Goal: Information Seeking & Learning: Understand process/instructions

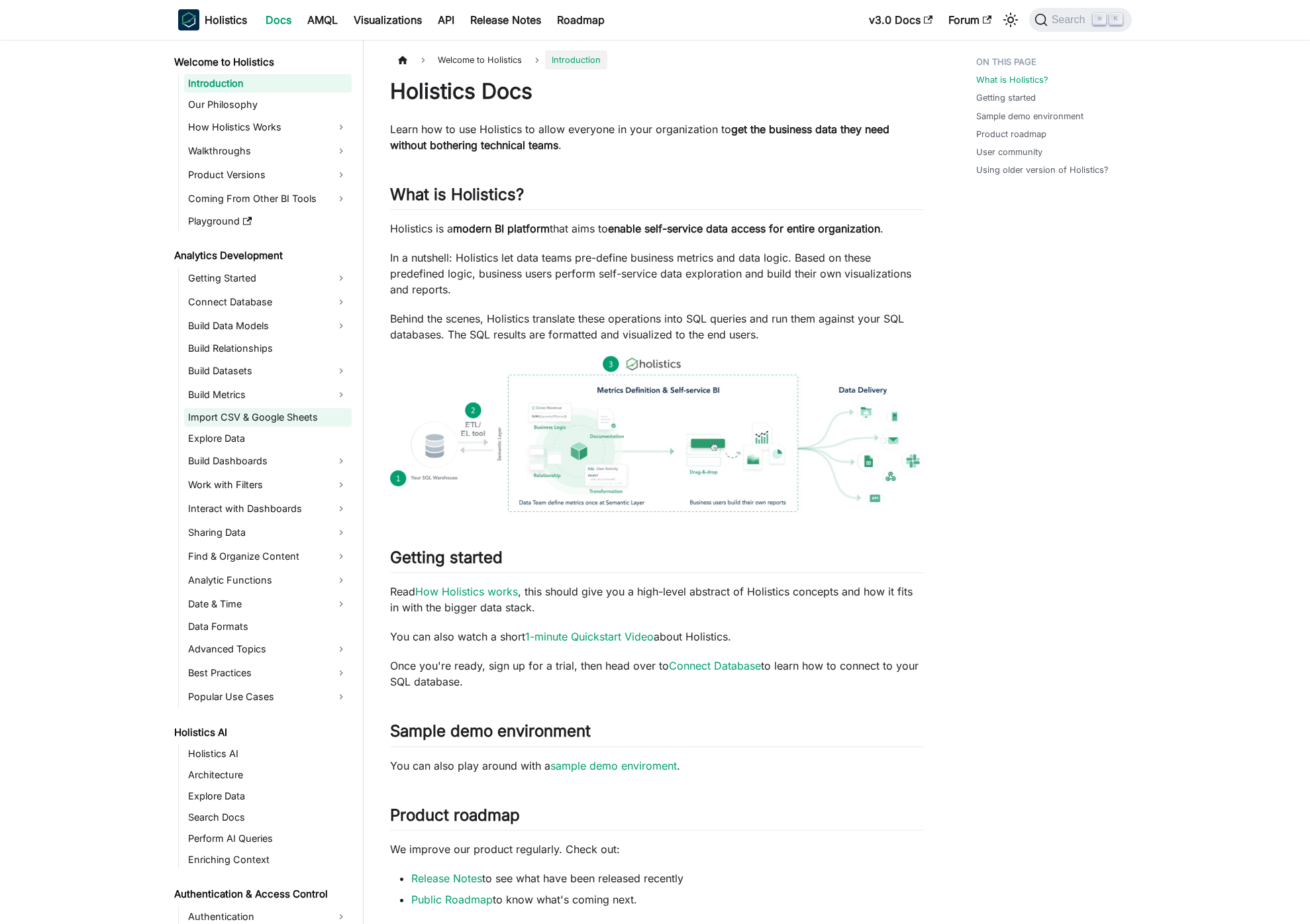
click at [241, 421] on link "Import CSV & Google Sheets" at bounding box center [267, 416] width 167 height 18
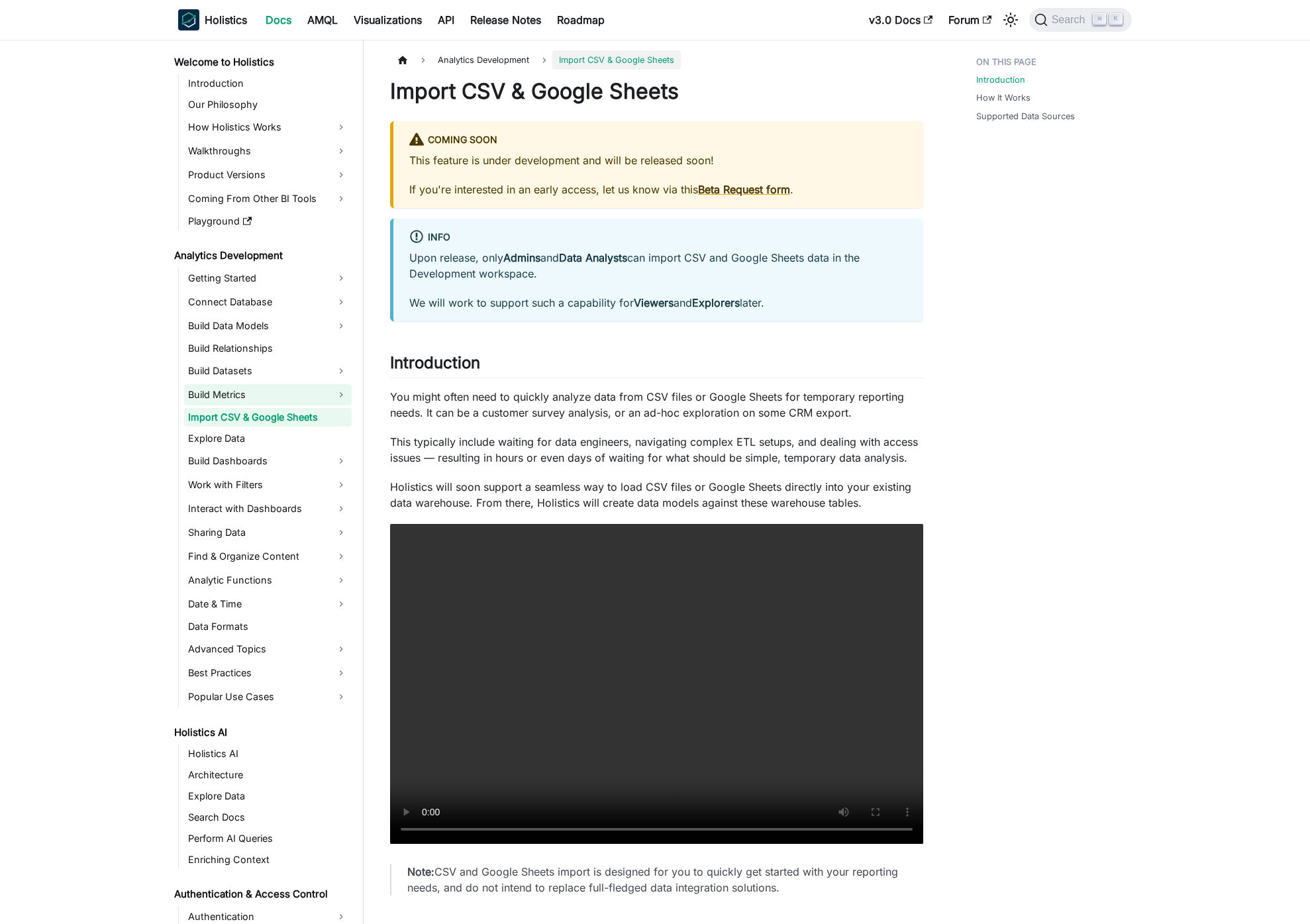
click at [251, 396] on link "Build Metrics" at bounding box center [267, 395] width 167 height 21
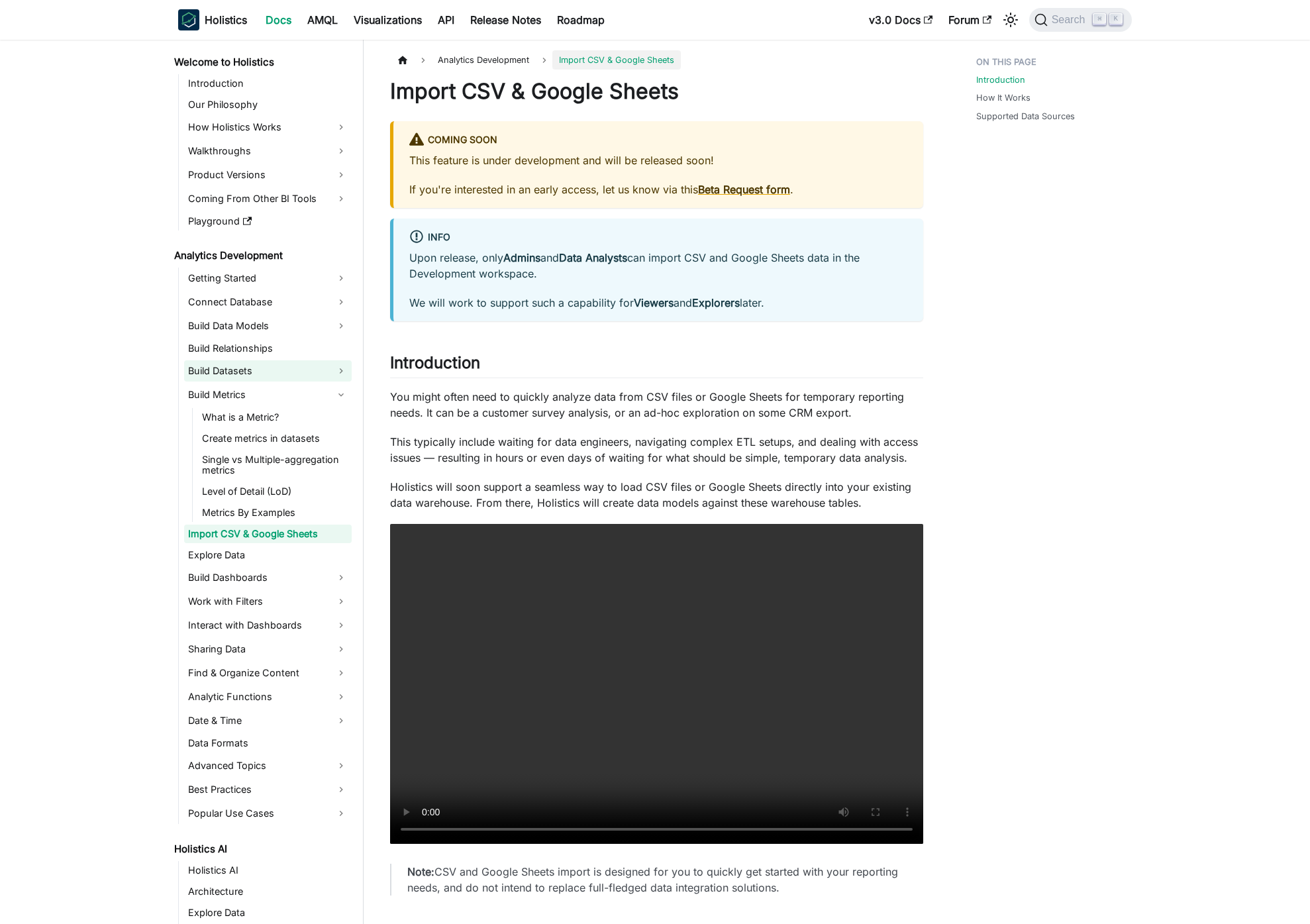
click at [265, 366] on link "Build Datasets" at bounding box center [267, 370] width 167 height 21
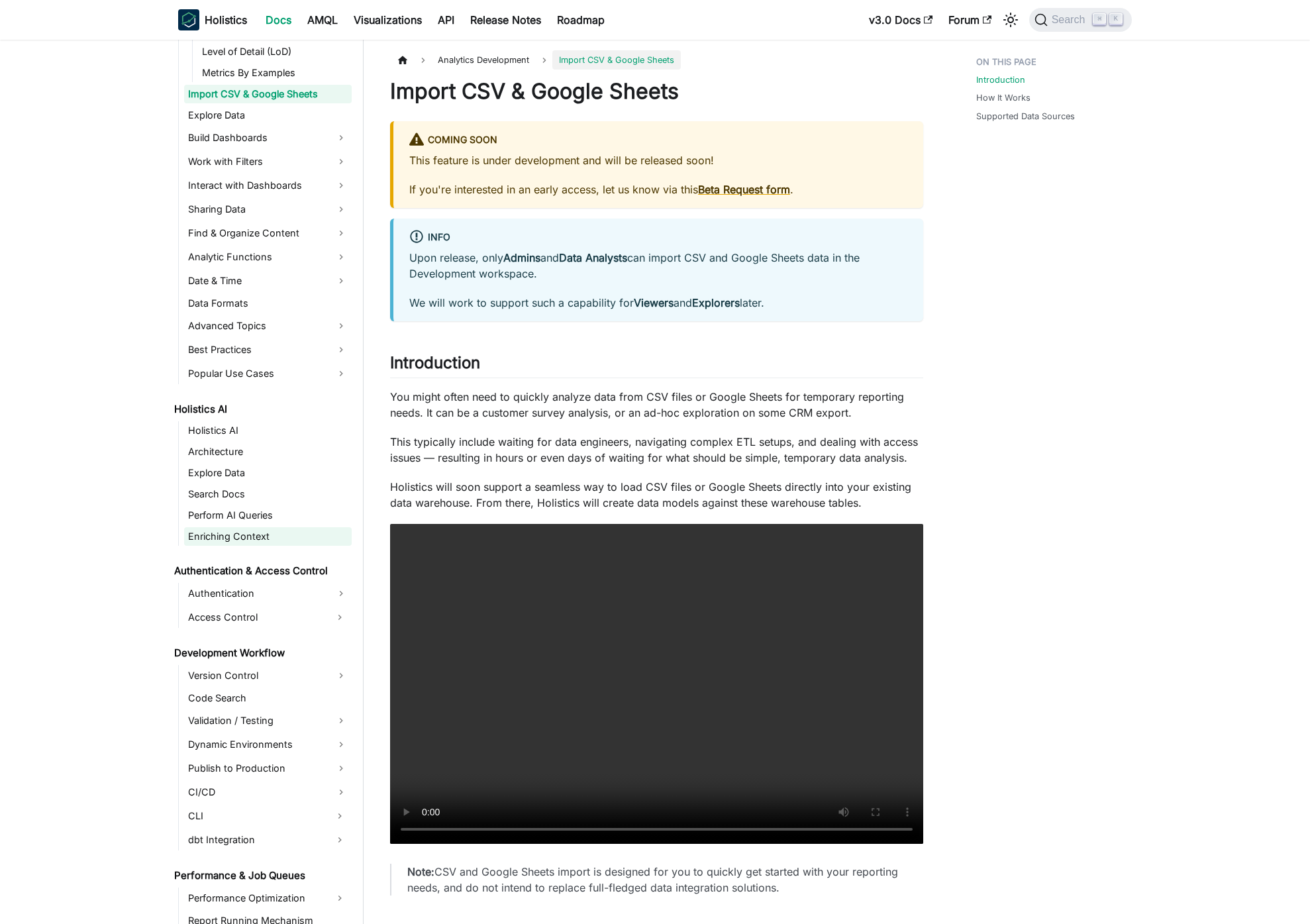
scroll to position [525, 0]
click at [275, 158] on link "Work with Filters" at bounding box center [267, 161] width 167 height 21
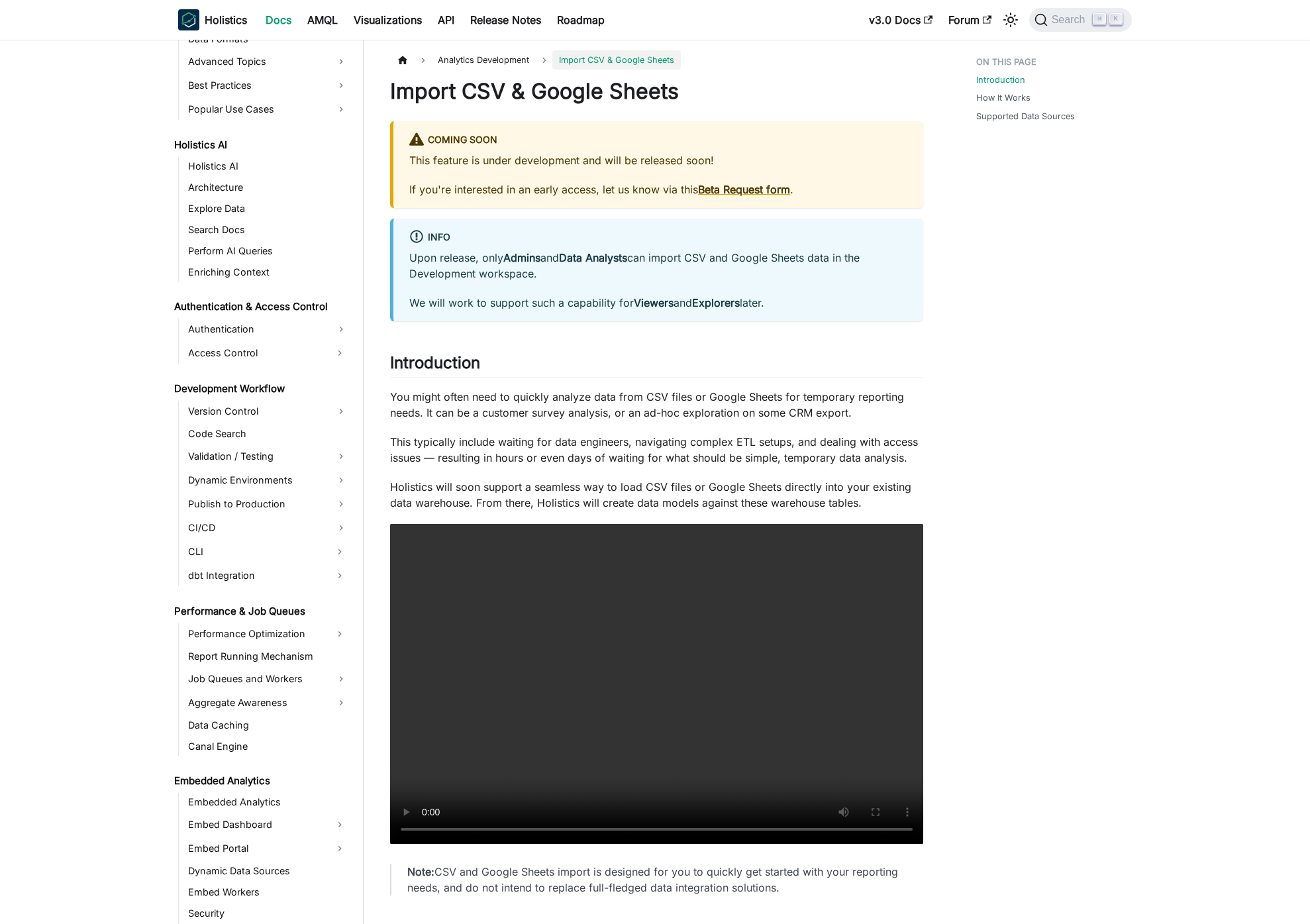
scroll to position [1056, 0]
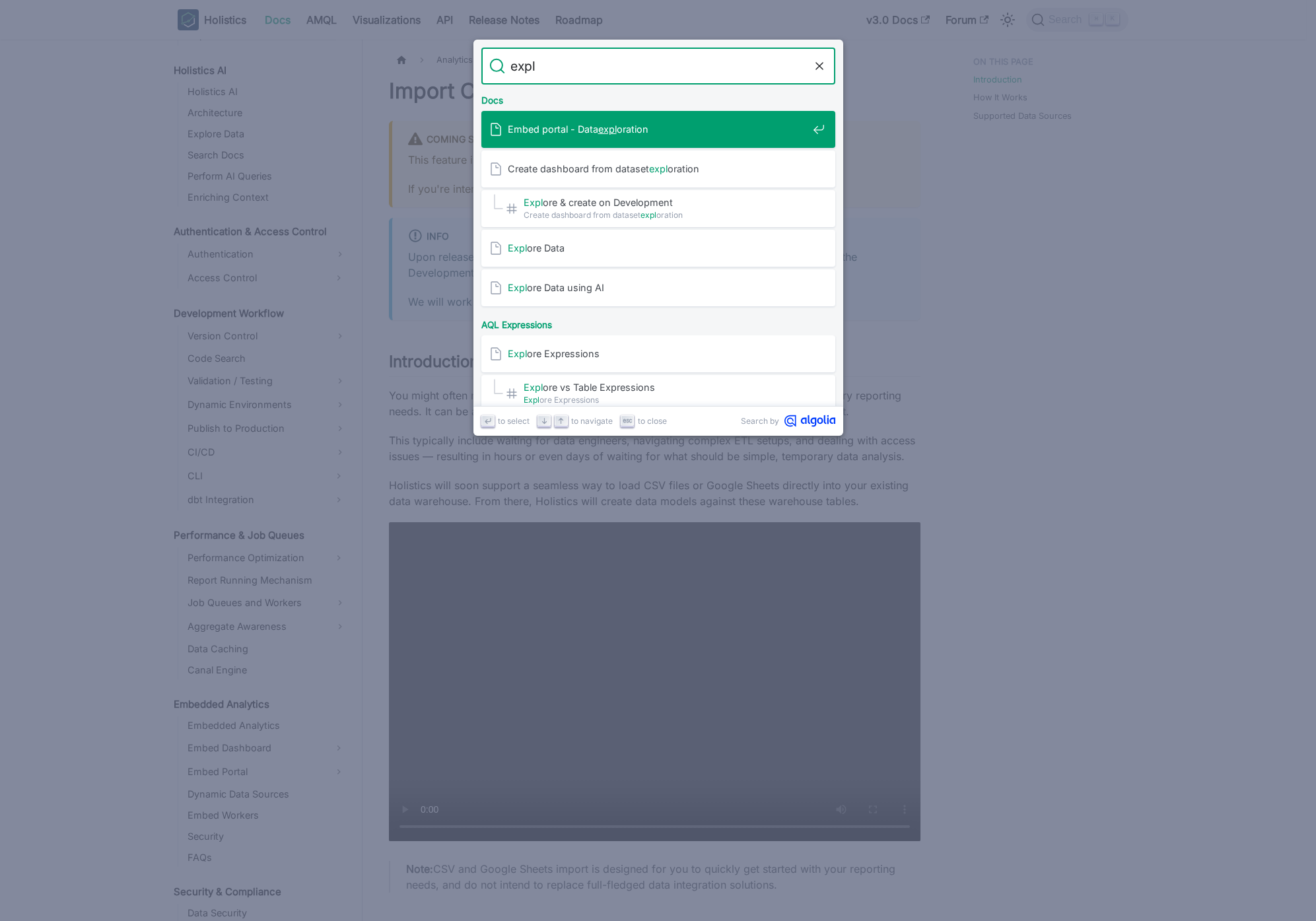
type input "explo"
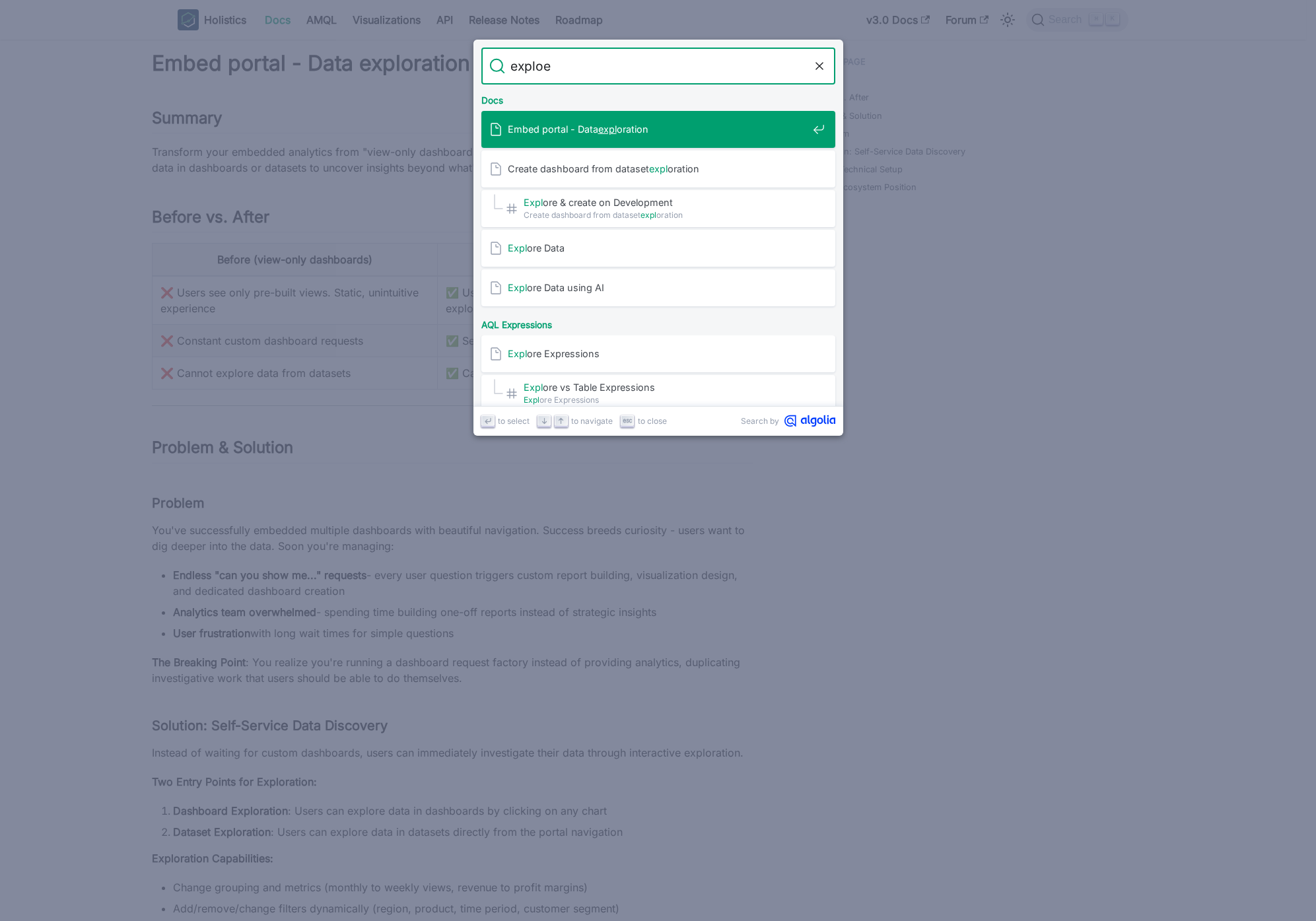
type input "exploer"
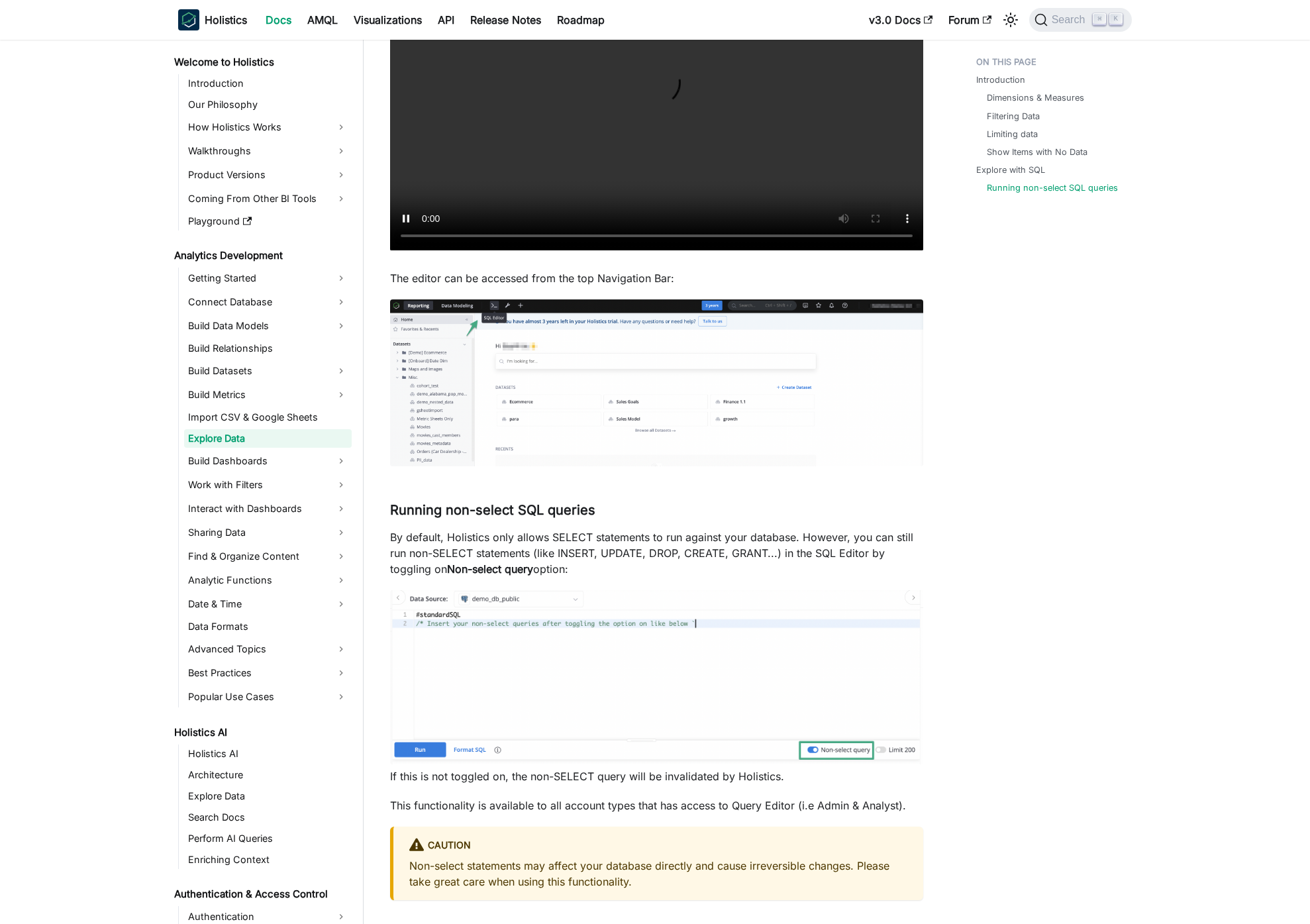
scroll to position [4524, 0]
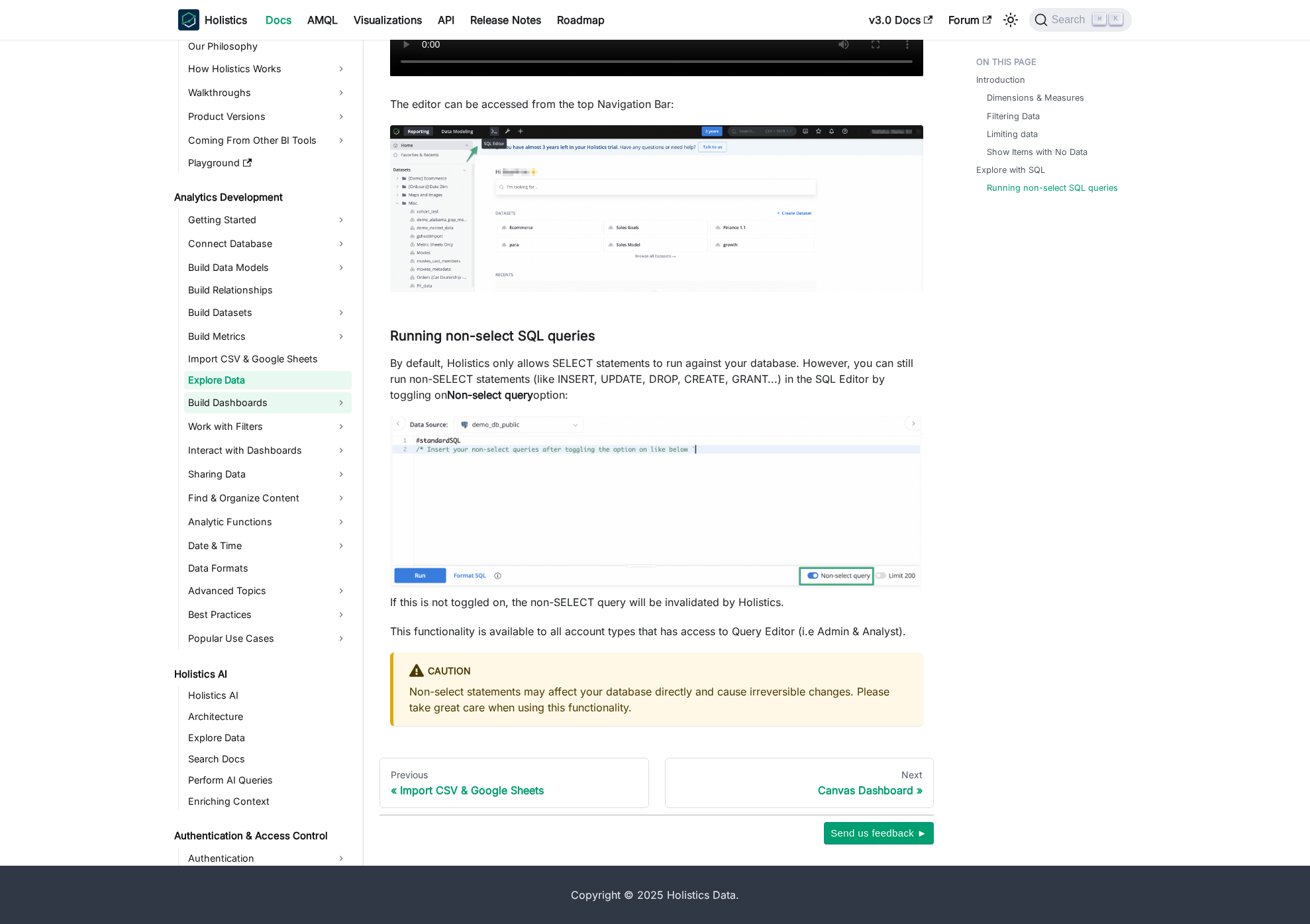
click at [245, 399] on link "Build Dashboards" at bounding box center [267, 403] width 167 height 21
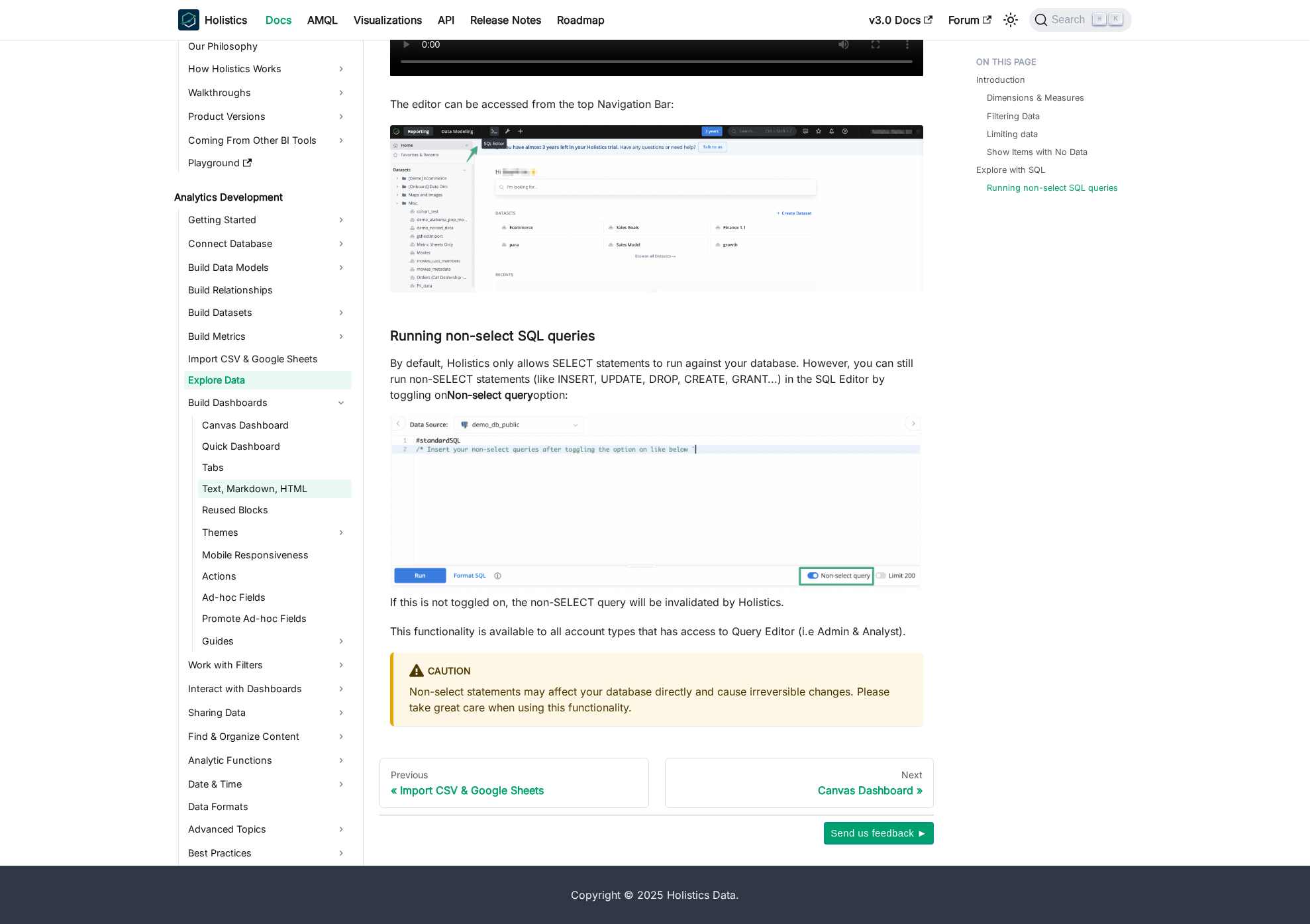
click at [265, 493] on link "Text, Markdown, HTML" at bounding box center [274, 488] width 154 height 18
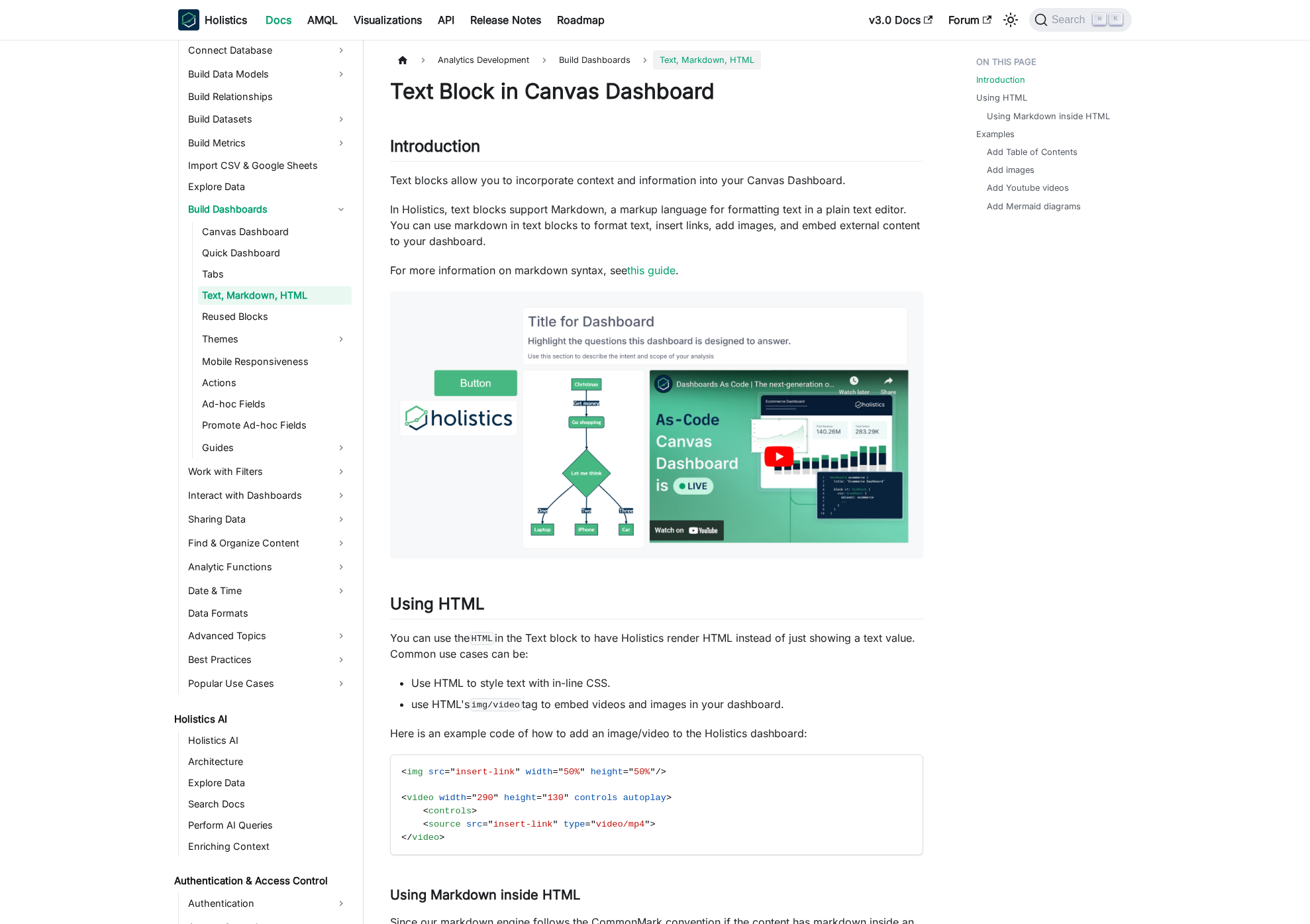
scroll to position [382, 0]
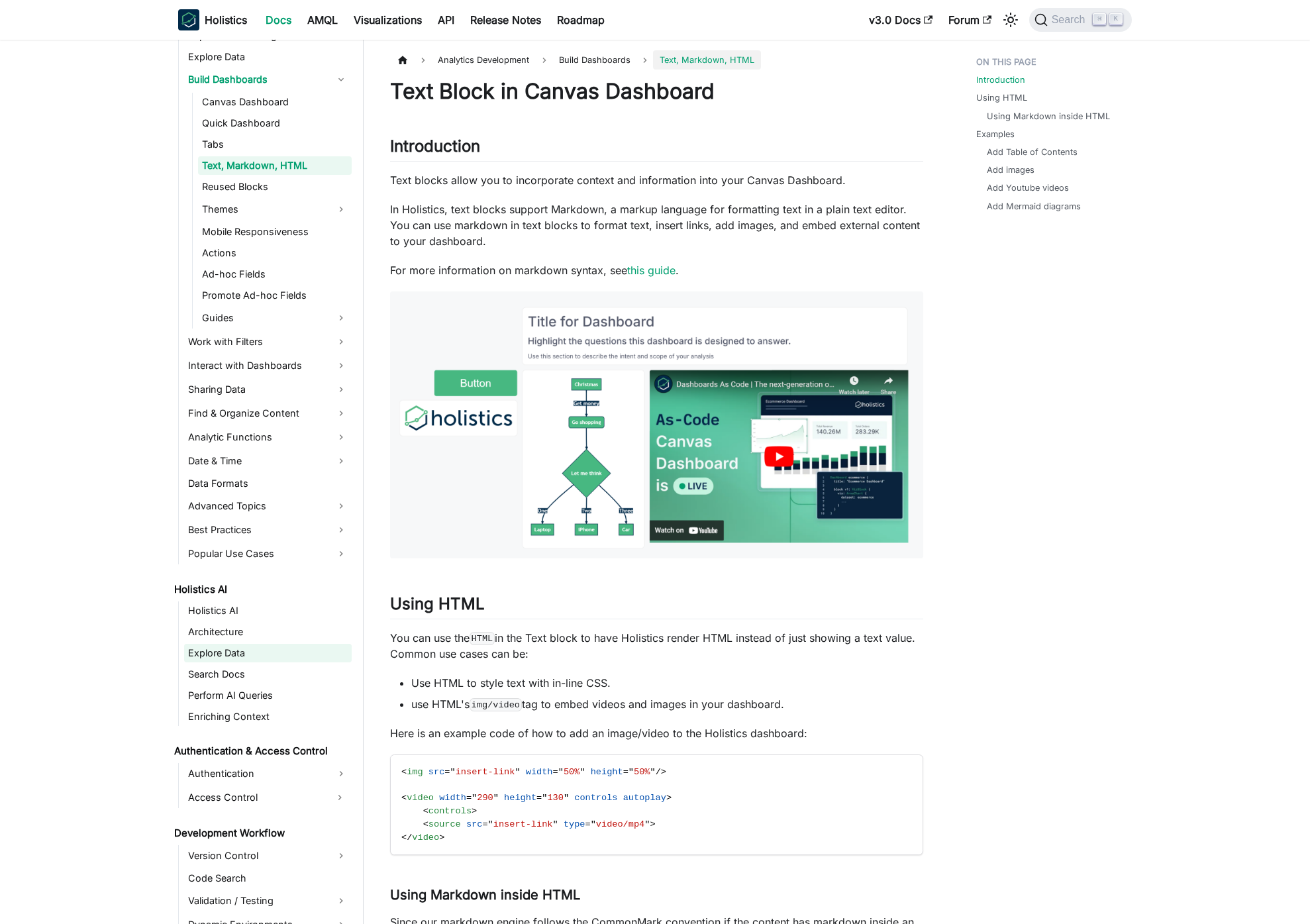
click at [278, 659] on link "Explore Data" at bounding box center [267, 652] width 167 height 18
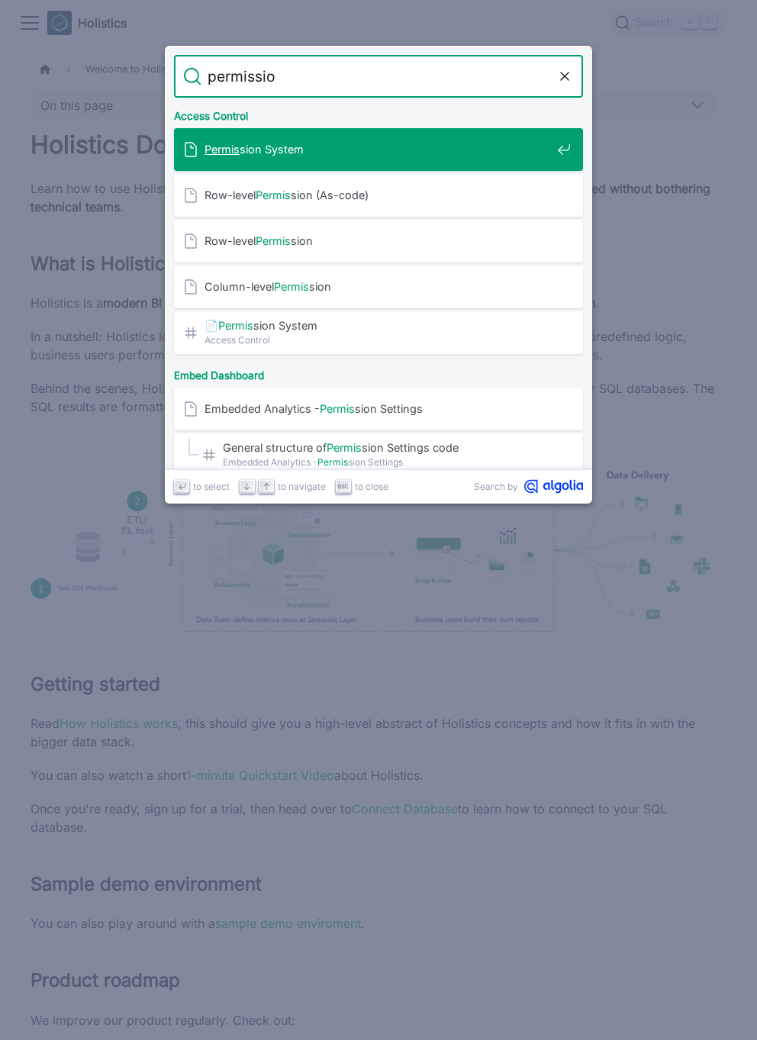
type input "permission"
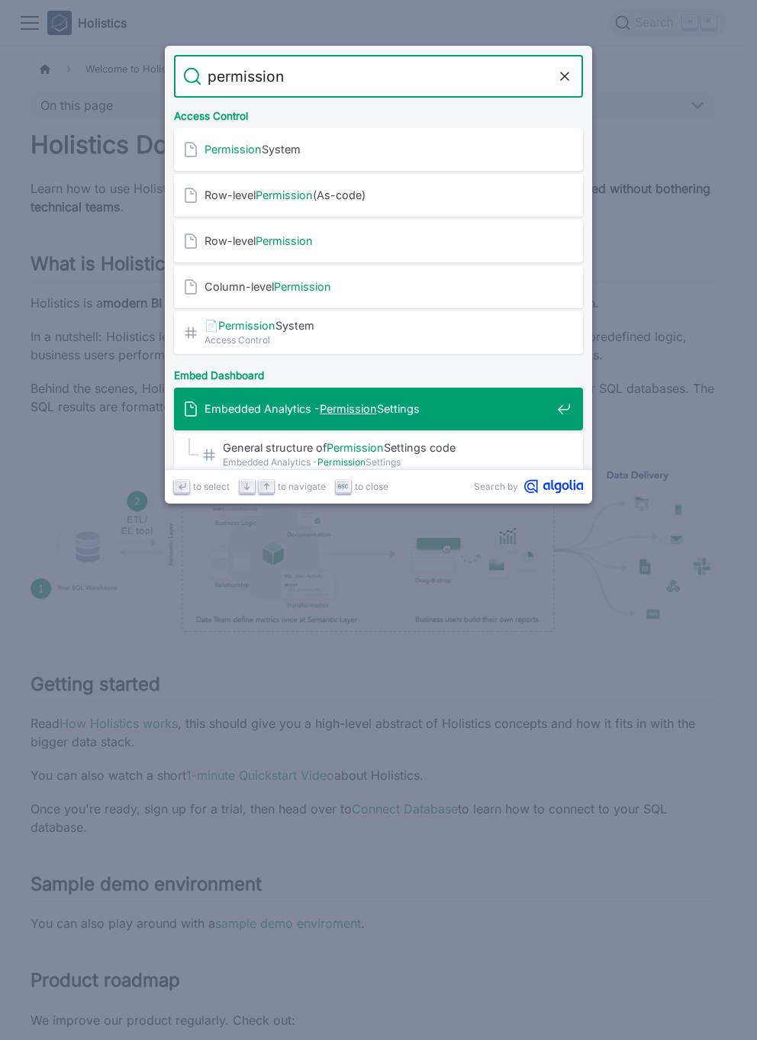
click at [350, 408] on mark "Permission" at bounding box center [348, 408] width 57 height 13
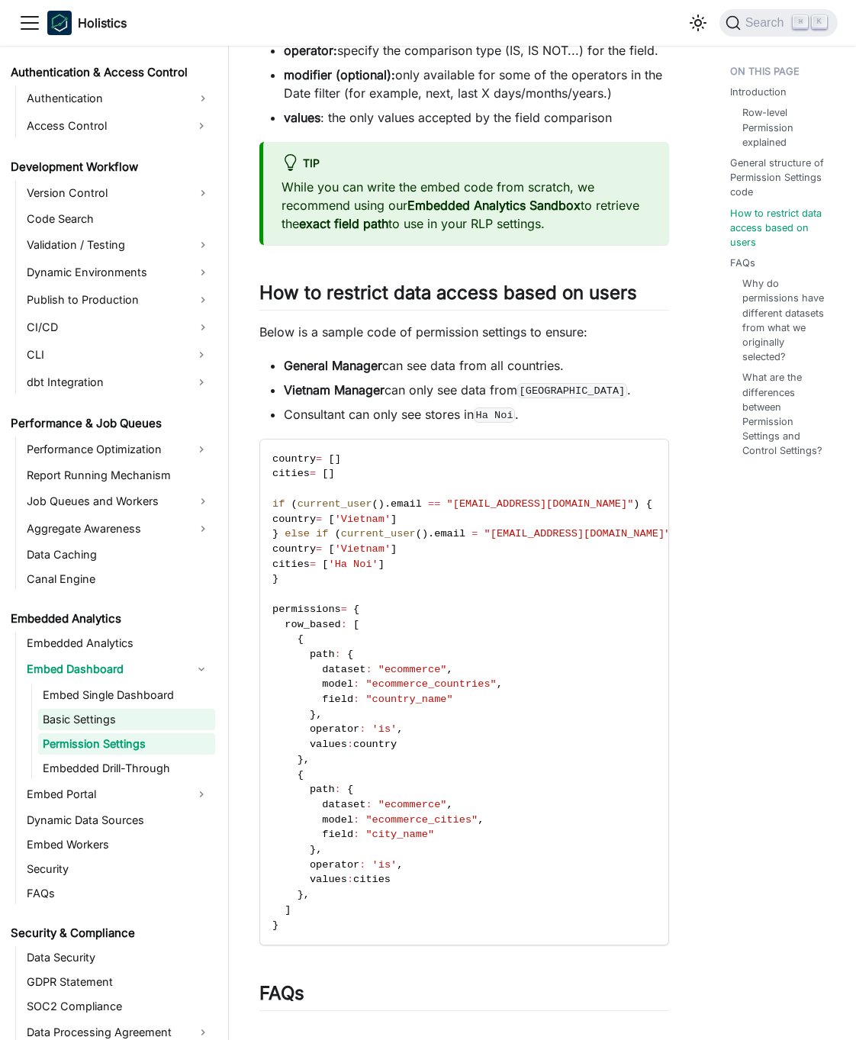
scroll to position [965, 0]
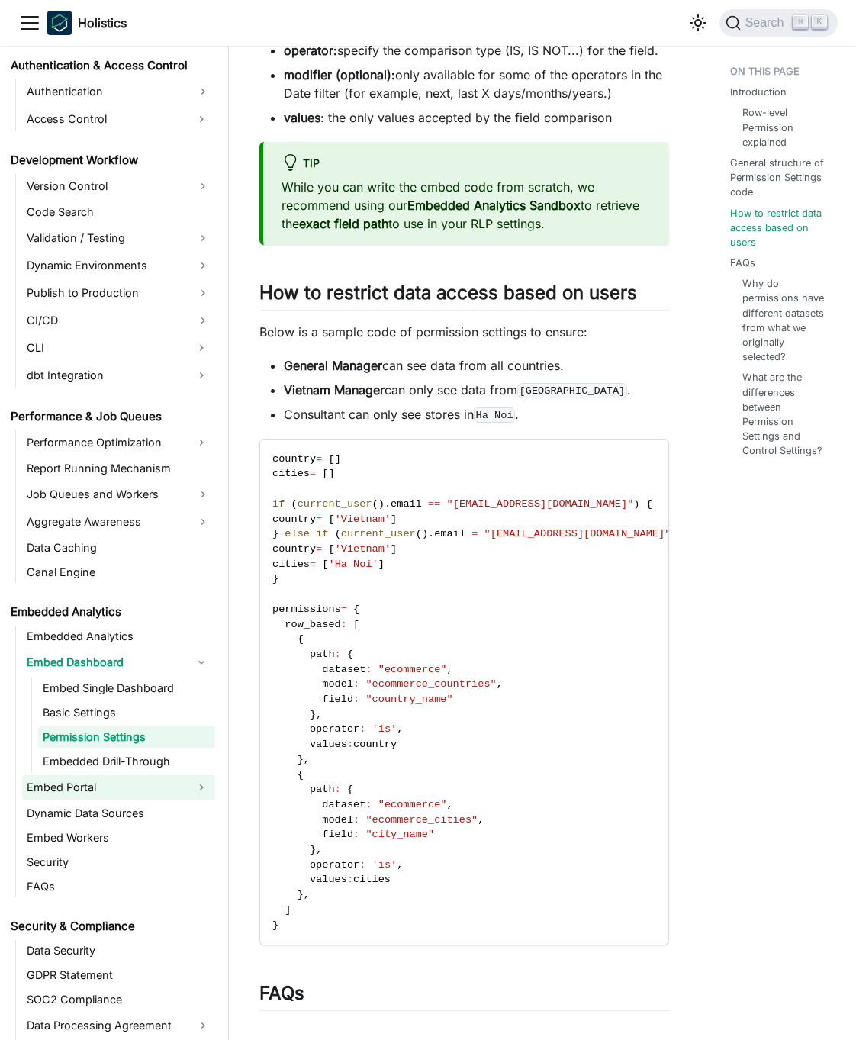
click at [129, 785] on link "Embed Portal" at bounding box center [105, 787] width 166 height 24
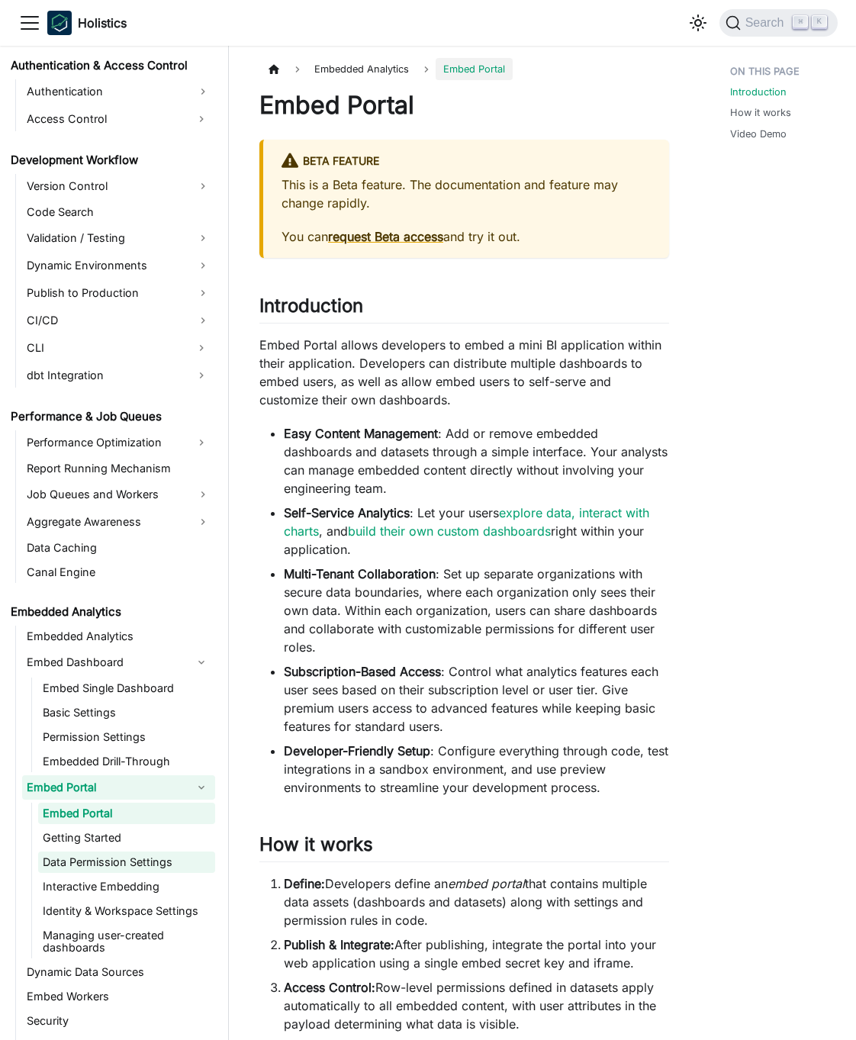
click at [125, 859] on link "Data Permission Settings" at bounding box center [126, 862] width 177 height 21
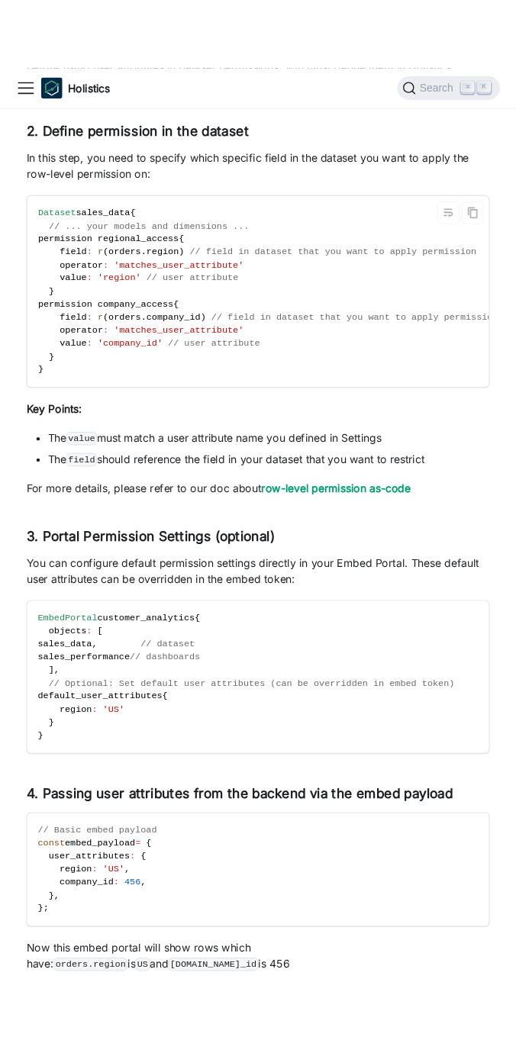
scroll to position [1351, 0]
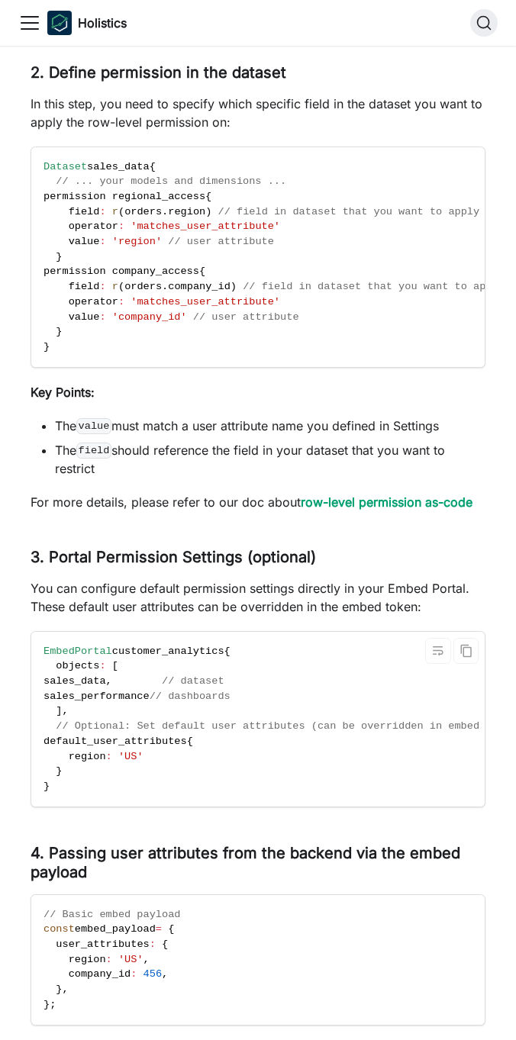
click at [162, 740] on code "EmbedPortal customer_analytics { objects : [ sales_data , // dataset sales_perf…" at bounding box center [283, 719] width 504 height 175
